Goal: Task Accomplishment & Management: Manage account settings

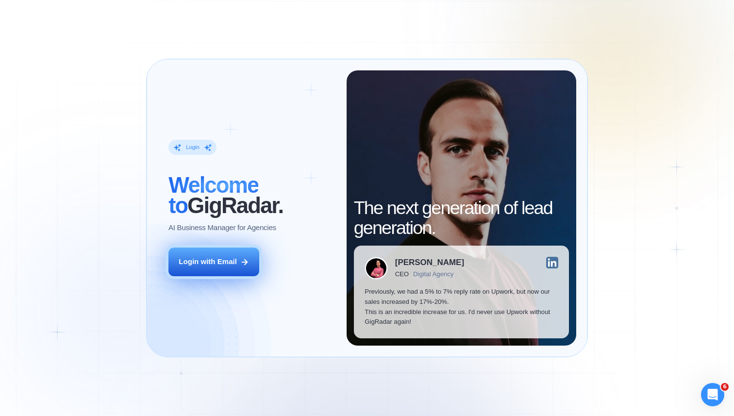
click at [230, 264] on div "Login with Email" at bounding box center [208, 262] width 58 height 10
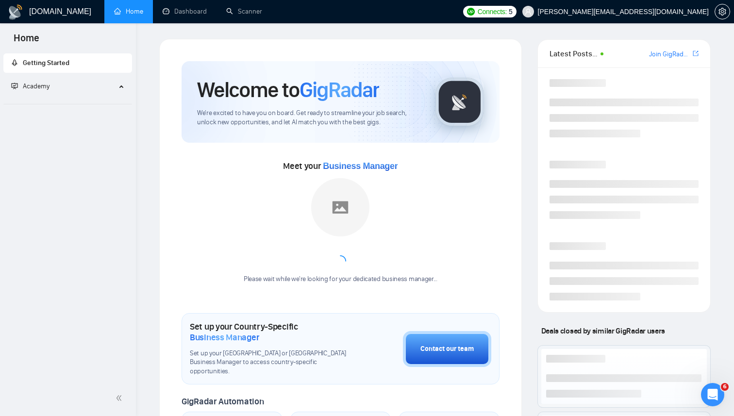
click at [712, 19] on span "dmytro.poberezhnyii@gmail.com" at bounding box center [615, 11] width 198 height 31
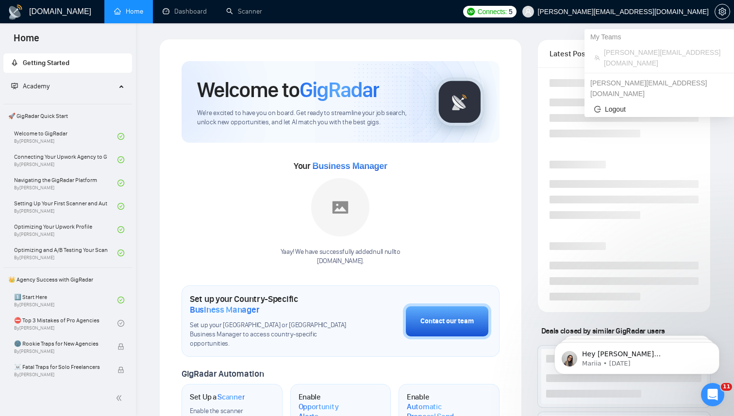
click at [692, 17] on span "dmytro.poberezhnyii@gmail.com" at bounding box center [615, 11] width 198 height 31
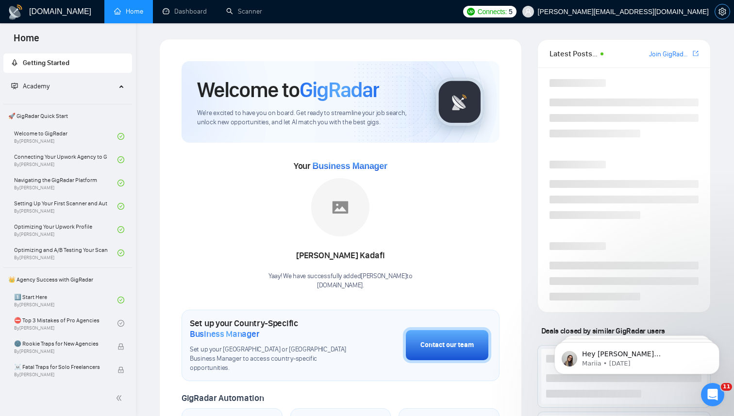
click at [726, 13] on span "setting" at bounding box center [722, 12] width 15 height 8
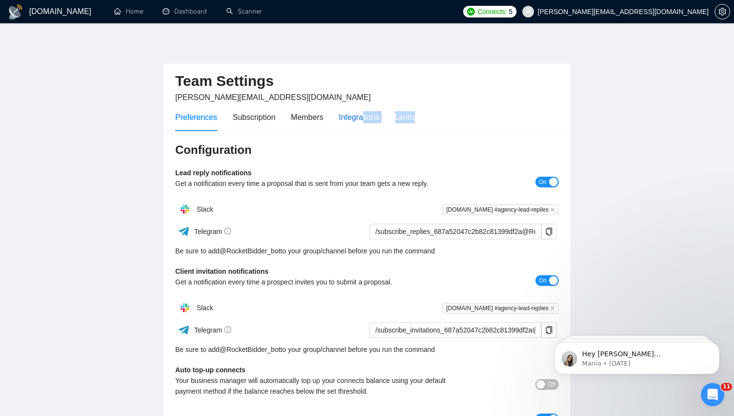
drag, startPoint x: 366, startPoint y: 119, endPoint x: 419, endPoint y: 118, distance: 52.4
click at [415, 118] on div "Preferences Subscription Members Integrations Limits" at bounding box center [295, 117] width 240 height 28
click at [415, 118] on div "Limits" at bounding box center [405, 117] width 20 height 12
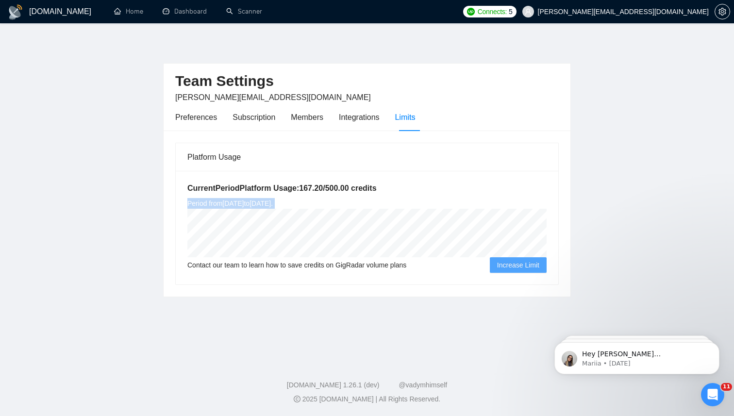
click at [373, 235] on div "Current Period Platform Usage: 167.20 / 500.00 credits Period from Tue Sep 02 2…" at bounding box center [367, 228] width 382 height 114
click at [300, 174] on div "Current Period Platform Usage: 167.20 / 500.00 credits Period from Tue Sep 02 2…" at bounding box center [367, 228] width 382 height 114
click at [189, 112] on div "Preferences" at bounding box center [196, 117] width 42 height 12
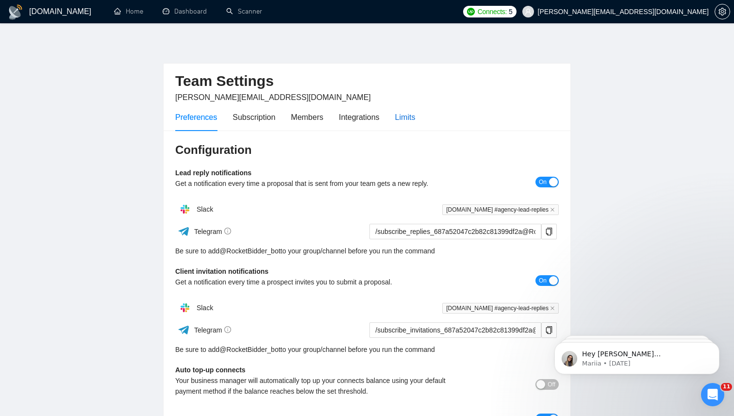
click at [405, 114] on div "Limits" at bounding box center [405, 117] width 20 height 12
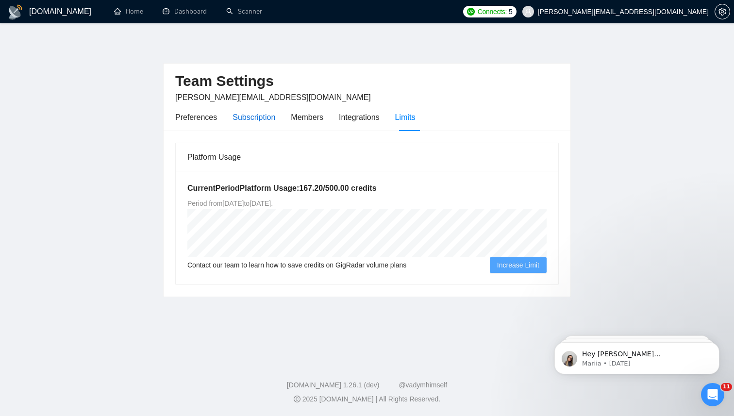
click at [245, 118] on div "Subscription" at bounding box center [253, 117] width 43 height 12
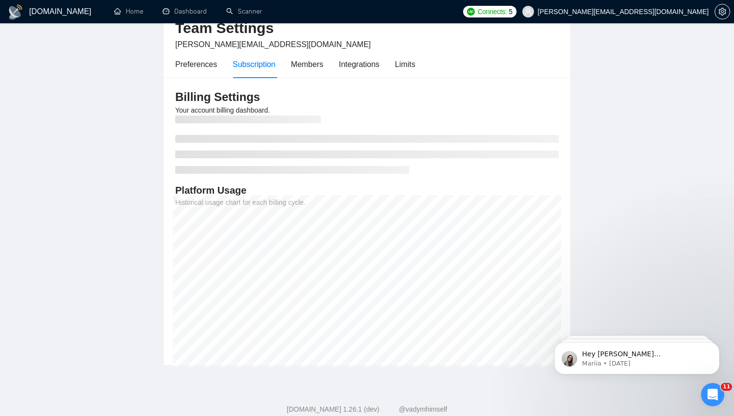
scroll to position [54, 0]
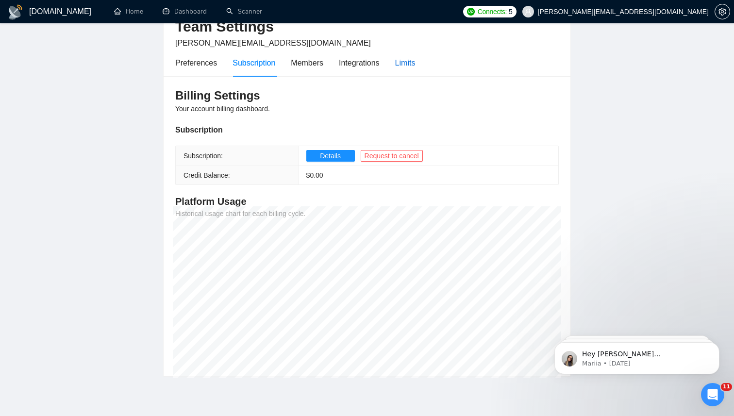
click at [400, 57] on div "Limits" at bounding box center [405, 63] width 20 height 12
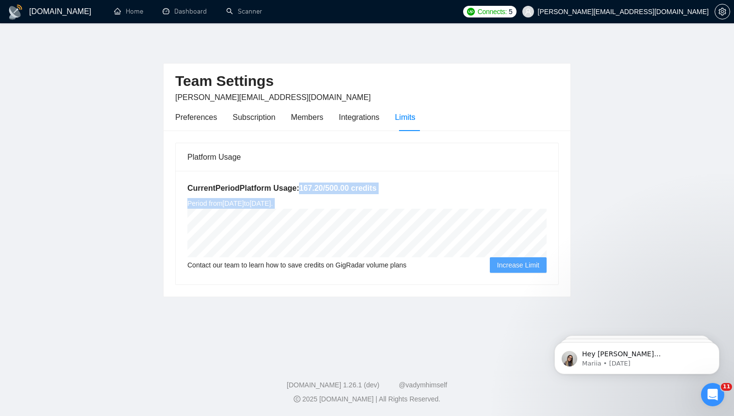
click at [333, 216] on div "Current Period Platform Usage: 167.20 / 500.00 credits Period from Tue Sep 02 2…" at bounding box center [367, 228] width 382 height 114
click at [273, 199] on span "Period from Tue Sep 02 2025 to Tue Dec 02 2025 ." at bounding box center [229, 203] width 85 height 8
